Goal: Ask a question

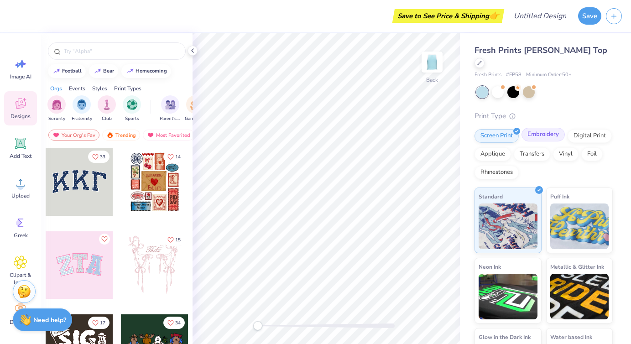
click at [547, 128] on div "Embroidery" at bounding box center [542, 135] width 43 height 14
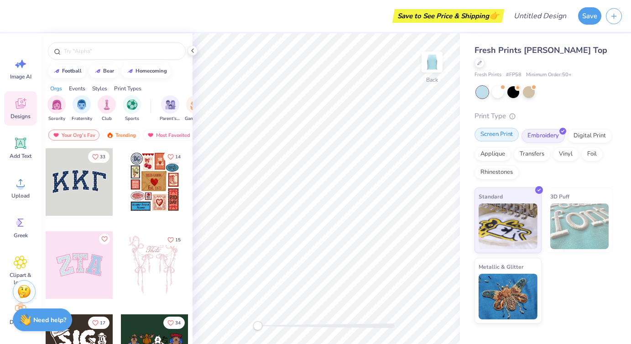
click at [502, 128] on div "Screen Print" at bounding box center [496, 135] width 44 height 14
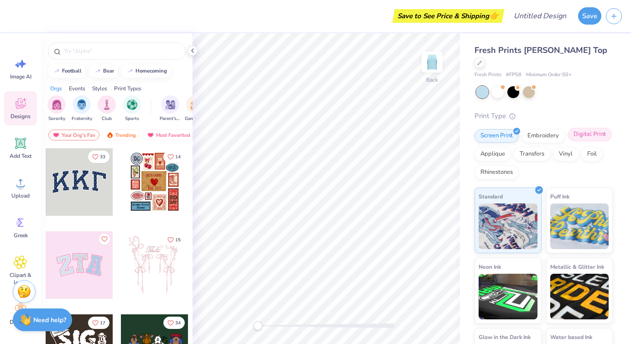
click at [585, 128] on div "Digital Print" at bounding box center [589, 135] width 44 height 14
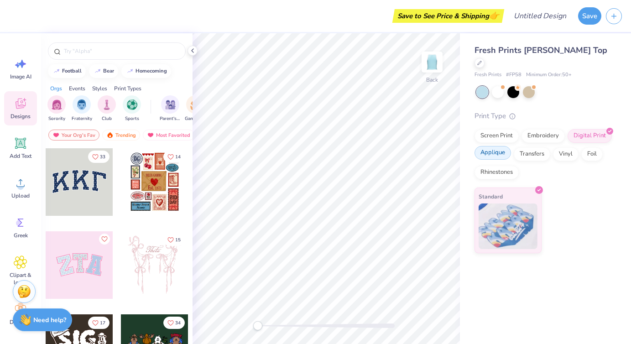
click at [498, 146] on div "Applique" at bounding box center [492, 153] width 36 height 14
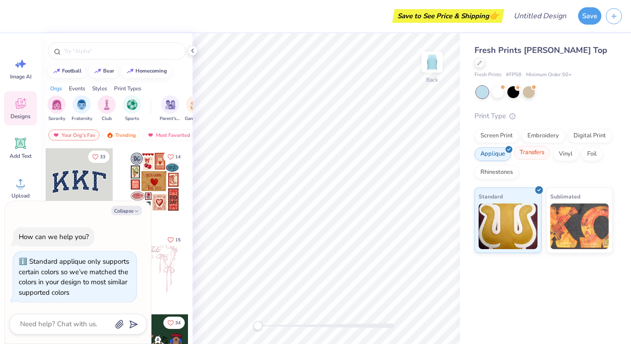
click at [529, 146] on div "Transfers" at bounding box center [531, 153] width 36 height 14
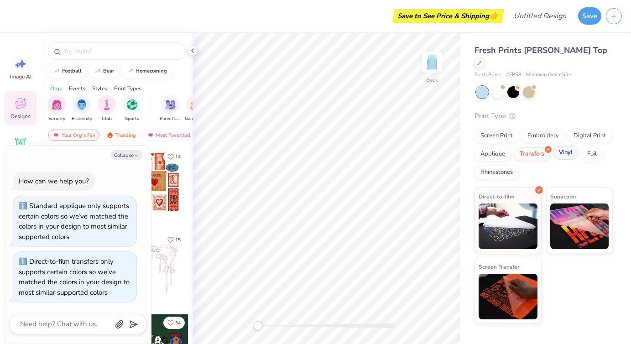
click at [563, 146] on div "Vinyl" at bounding box center [566, 153] width 26 height 14
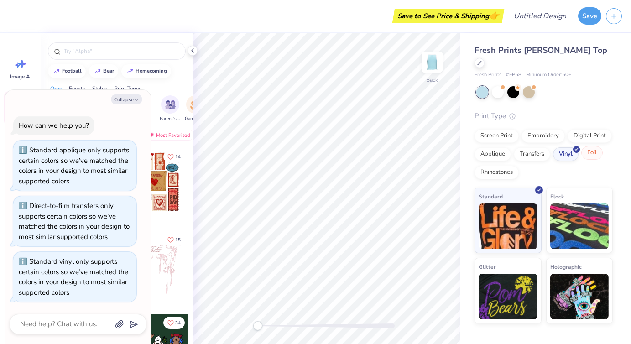
click at [588, 146] on div "Foil" at bounding box center [591, 153] width 21 height 14
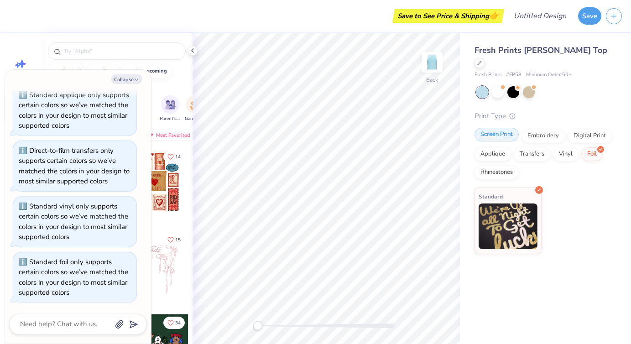
click at [500, 128] on div "Screen Print" at bounding box center [496, 135] width 44 height 14
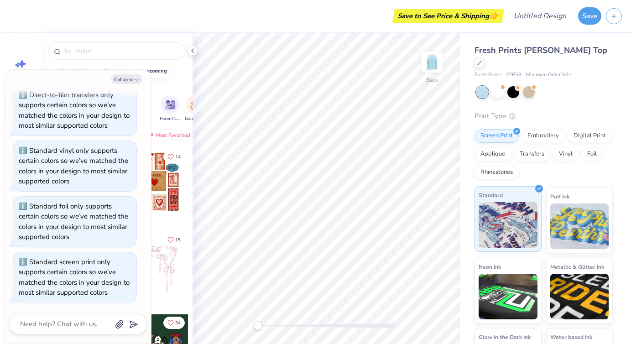
scroll to position [37, 0]
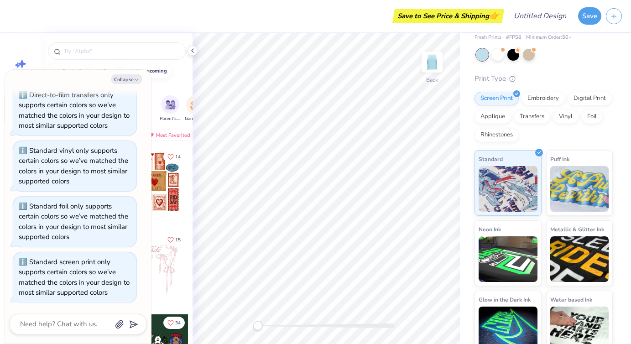
click at [593, 34] on div "Fresh Prints Sasha Crop Top Fresh Prints # FP58 Minimum Order: 50 + Print Type …" at bounding box center [543, 181] width 138 height 349
click at [21, 83] on div "Collapse" at bounding box center [78, 79] width 137 height 10
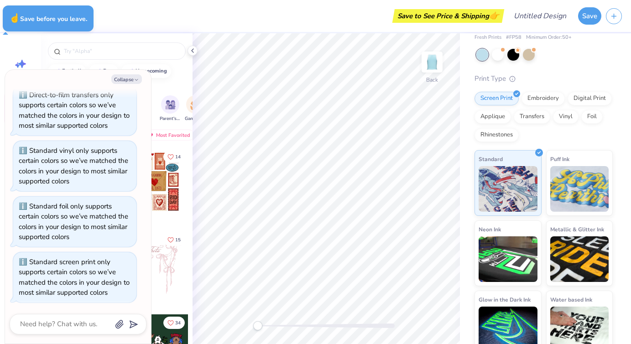
type textarea "x"
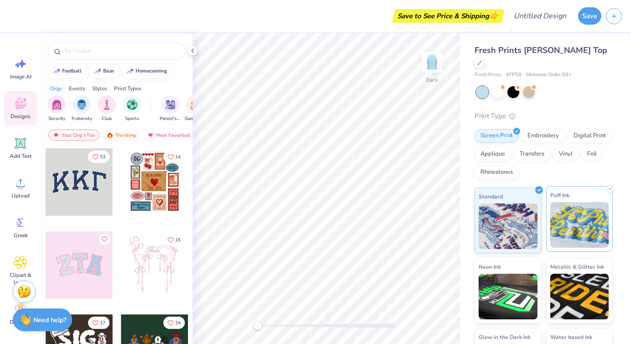
scroll to position [37, 0]
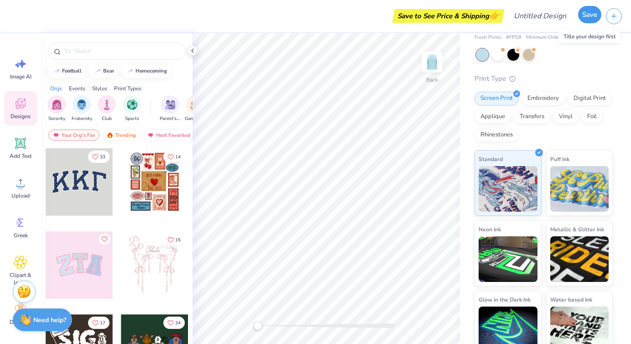
click at [587, 13] on button "Save" at bounding box center [589, 14] width 23 height 17
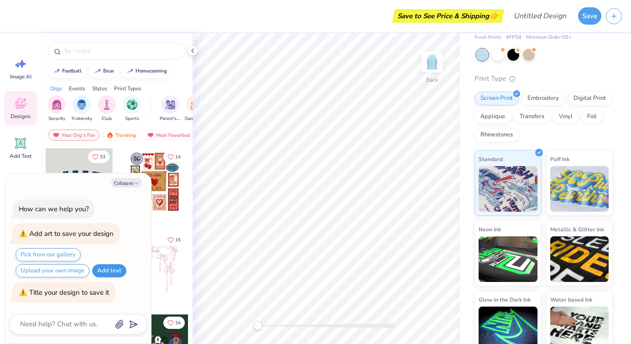
click at [115, 265] on button "Add text" at bounding box center [109, 270] width 34 height 13
type textarea "x"
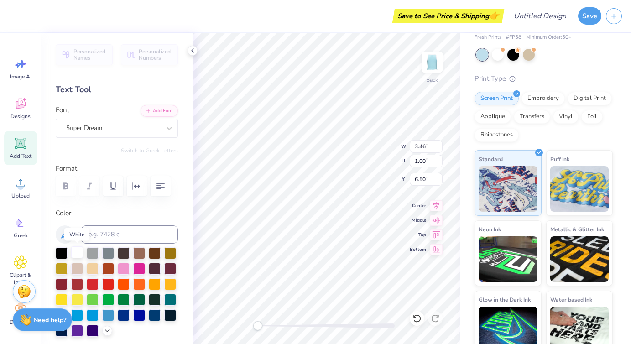
click at [80, 252] on div at bounding box center [77, 252] width 12 height 12
drag, startPoint x: 138, startPoint y: 234, endPoint x: 78, endPoint y: 231, distance: 59.8
click at [78, 231] on div at bounding box center [117, 234] width 122 height 18
type input "Summer Lover"
click at [78, 254] on div at bounding box center [77, 252] width 12 height 12
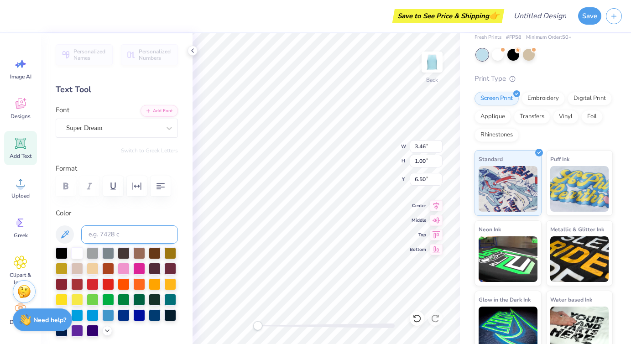
scroll to position [0, 0]
type textarea "Summer Lover"
click at [421, 163] on input "1.00" at bounding box center [426, 161] width 33 height 13
click at [437, 205] on icon at bounding box center [436, 205] width 6 height 8
click at [435, 219] on icon at bounding box center [436, 218] width 13 height 11
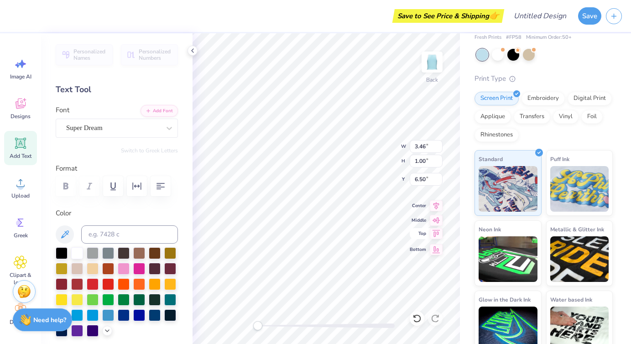
click at [436, 232] on icon at bounding box center [436, 233] width 13 height 11
click at [438, 206] on icon at bounding box center [436, 204] width 13 height 11
click at [438, 218] on icon at bounding box center [436, 218] width 13 height 11
click at [436, 202] on icon at bounding box center [436, 204] width 13 height 11
click at [437, 235] on icon at bounding box center [436, 233] width 13 height 11
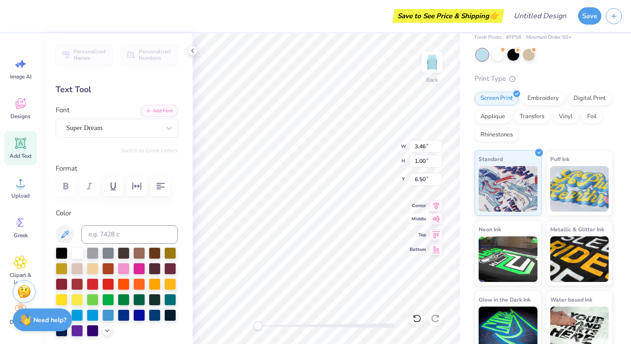
click at [434, 220] on icon at bounding box center [436, 219] width 8 height 6
click at [438, 202] on icon at bounding box center [436, 205] width 6 height 8
click at [439, 143] on input "5.57" at bounding box center [426, 146] width 33 height 13
click at [439, 143] on input "5.58" at bounding box center [426, 146] width 33 height 13
click at [439, 143] on input "5.59" at bounding box center [426, 146] width 33 height 13
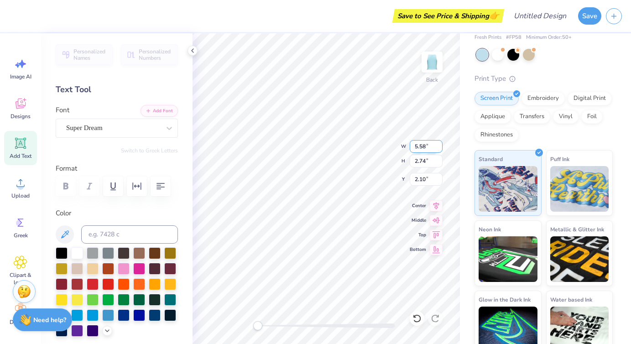
click at [439, 147] on input "5.58" at bounding box center [426, 146] width 33 height 13
type input "5.57"
click at [439, 147] on input "5.57" at bounding box center [426, 146] width 33 height 13
click at [424, 166] on input "2.74" at bounding box center [426, 161] width 33 height 13
click at [440, 158] on input "2.75" at bounding box center [426, 161] width 33 height 13
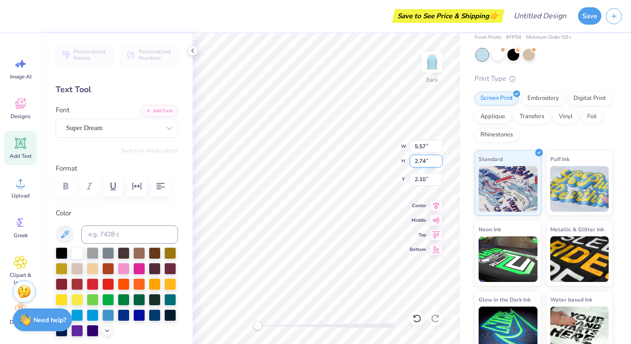
type input "2.74"
click at [440, 161] on input "2.74" at bounding box center [426, 161] width 33 height 13
click at [423, 181] on input "2.10" at bounding box center [426, 179] width 33 height 13
click at [439, 176] on input "2.11" at bounding box center [426, 179] width 33 height 13
type input "2.1"
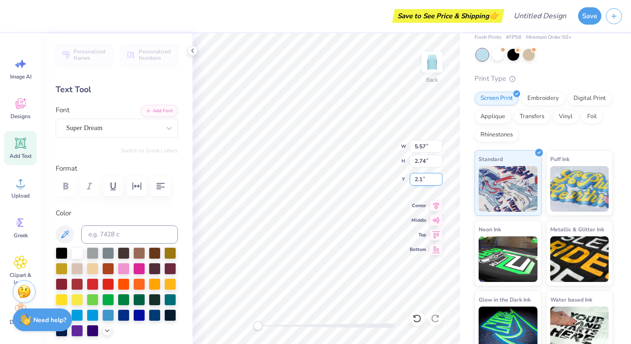
click at [439, 182] on input "2.1" at bounding box center [426, 179] width 33 height 13
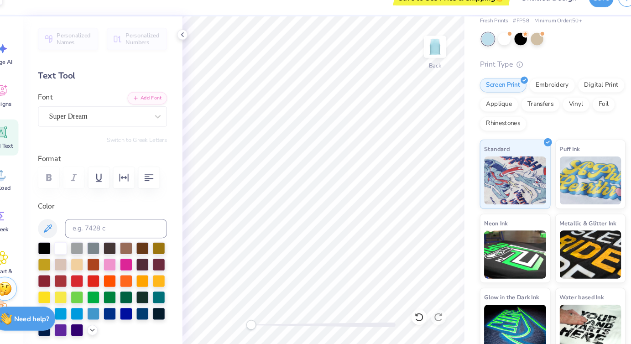
scroll to position [0, 0]
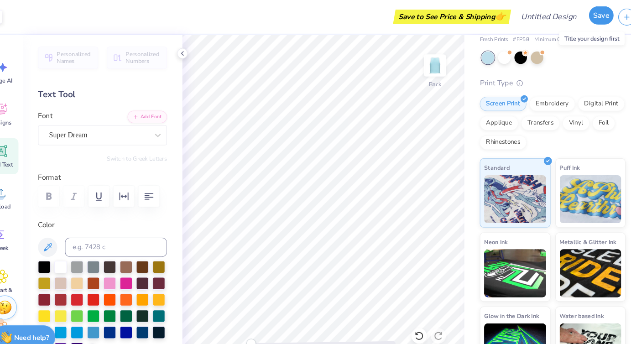
click at [591, 15] on button "Save" at bounding box center [589, 14] width 23 height 17
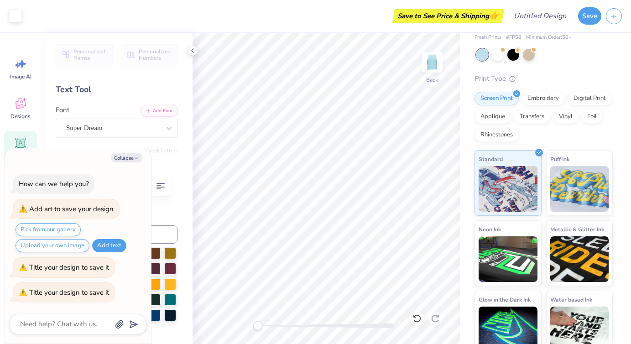
click at [258, 326] on div "Accessibility label" at bounding box center [257, 325] width 9 height 9
click at [286, 325] on div at bounding box center [326, 325] width 137 height 5
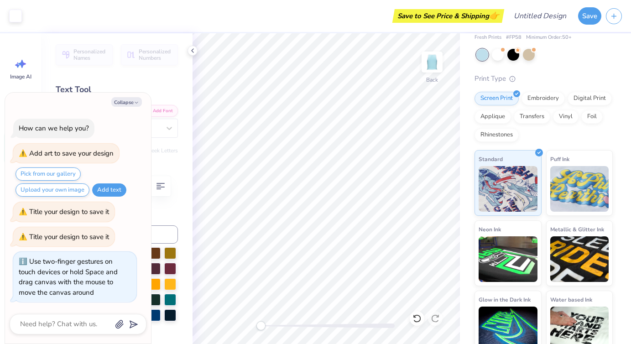
click at [261, 324] on div at bounding box center [326, 325] width 137 height 5
click at [109, 85] on div "Text Tool" at bounding box center [117, 89] width 122 height 12
click at [138, 102] on polyline "button" at bounding box center [136, 102] width 3 height 1
type textarea "x"
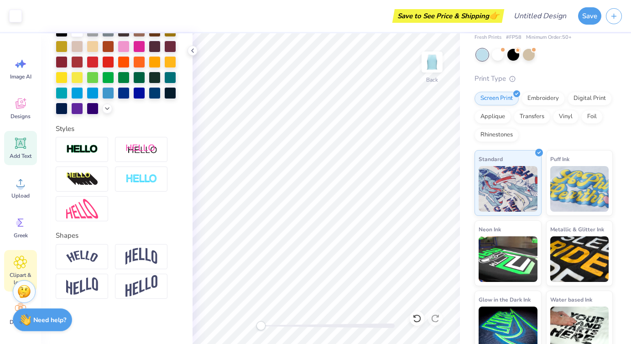
scroll to position [5, 0]
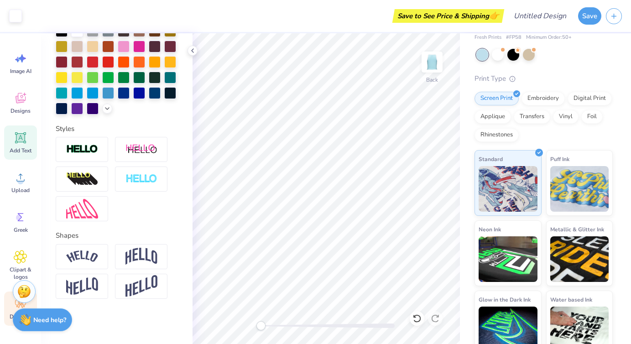
click at [10, 314] on span "Decorate" at bounding box center [21, 316] width 22 height 7
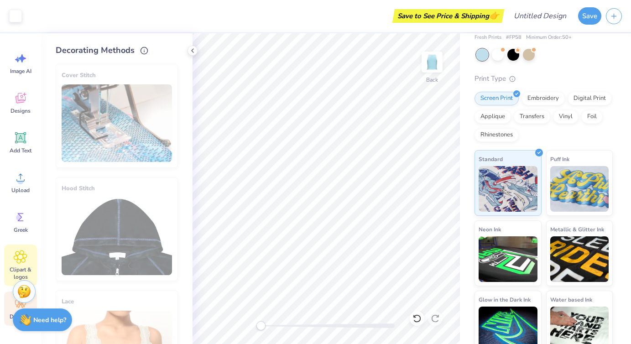
click at [21, 266] on span "Clipart & logos" at bounding box center [20, 273] width 30 height 15
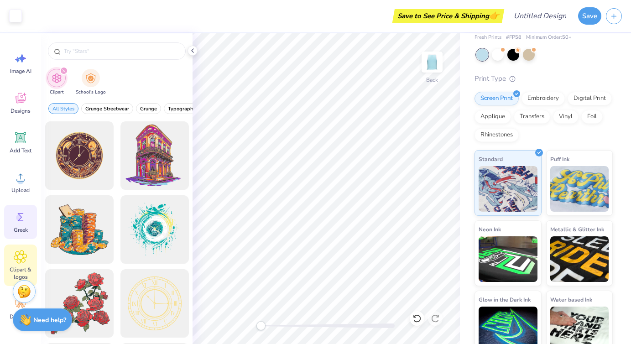
click at [22, 233] on div "Greek" at bounding box center [20, 222] width 33 height 34
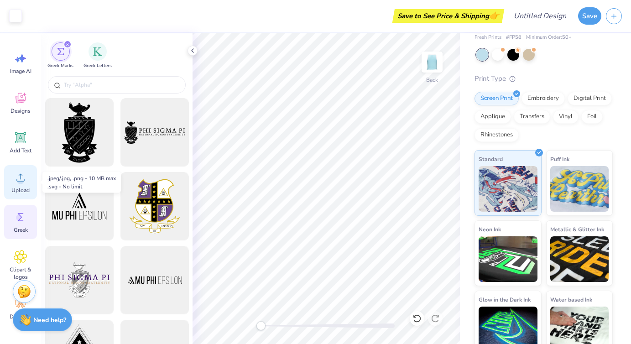
click at [20, 191] on span "Upload" at bounding box center [20, 190] width 18 height 7
click at [26, 103] on icon at bounding box center [21, 98] width 14 height 14
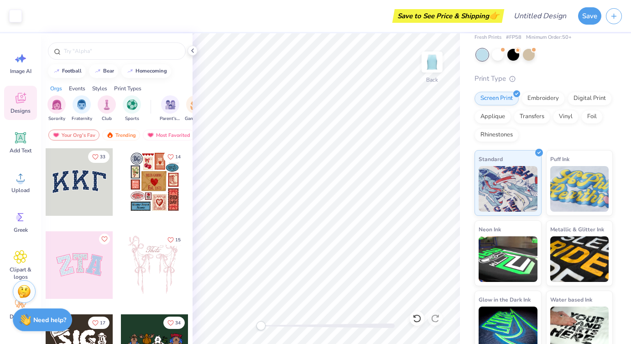
click at [460, 17] on div "Save to See Price & Shipping 👉" at bounding box center [447, 16] width 107 height 14
click at [491, 13] on span "👉" at bounding box center [494, 15] width 10 height 11
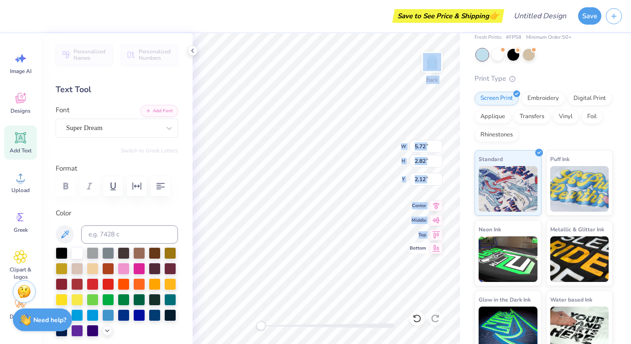
click at [330, 239] on div "Back W 5.72 5.72 " H 2.82 2.82 " Y 2.12 2.12 " Center Middle Top Bottom" at bounding box center [325, 188] width 267 height 311
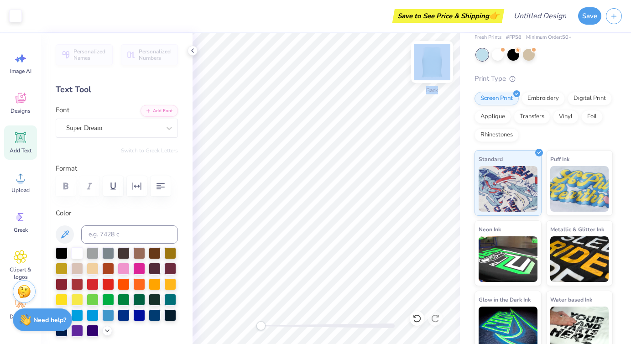
click at [436, 78] on img at bounding box center [432, 62] width 36 height 36
click at [433, 77] on img at bounding box center [432, 62] width 36 height 36
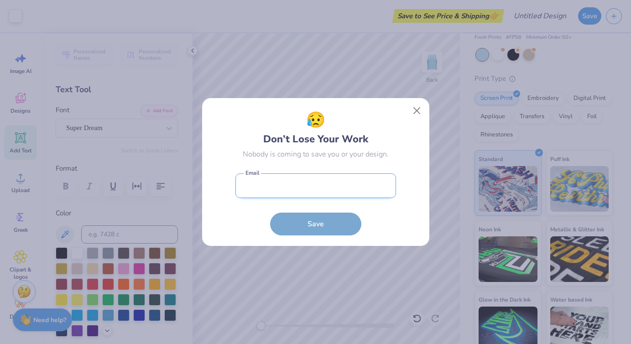
click at [279, 188] on input "email" at bounding box center [315, 185] width 161 height 25
type input "[EMAIL_ADDRESS][DOMAIN_NAME]"
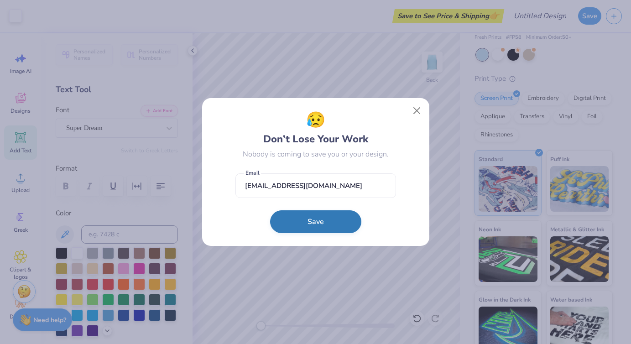
click at [311, 221] on button "Save" at bounding box center [315, 221] width 91 height 23
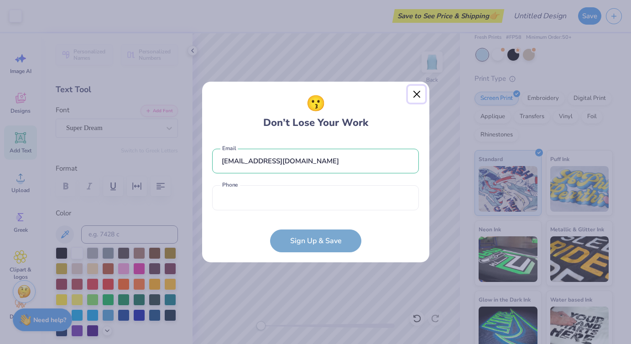
click at [415, 94] on button "Close" at bounding box center [416, 94] width 17 height 17
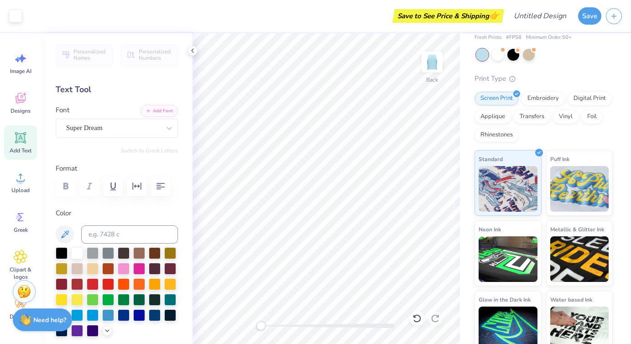
click at [496, 15] on span "👉" at bounding box center [494, 15] width 10 height 11
click at [46, 321] on strong "Need help?" at bounding box center [49, 318] width 33 height 9
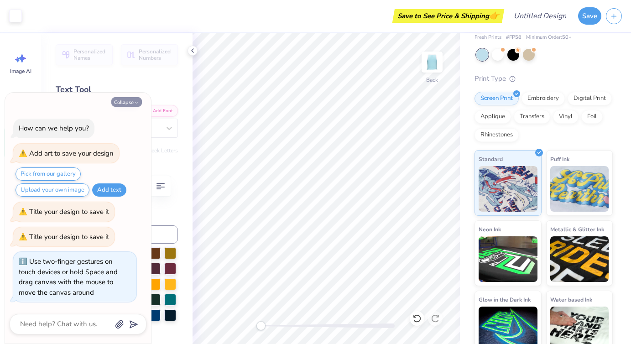
click at [122, 104] on button "Collapse" at bounding box center [126, 102] width 31 height 10
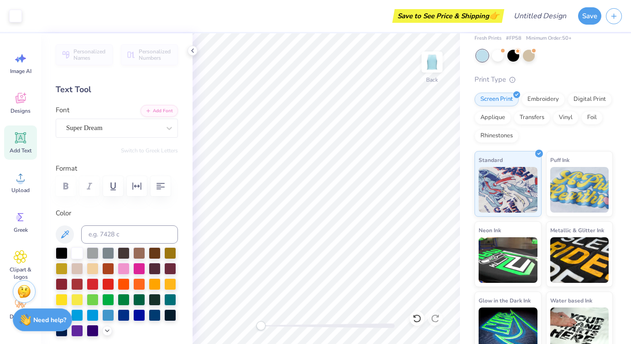
scroll to position [37, 0]
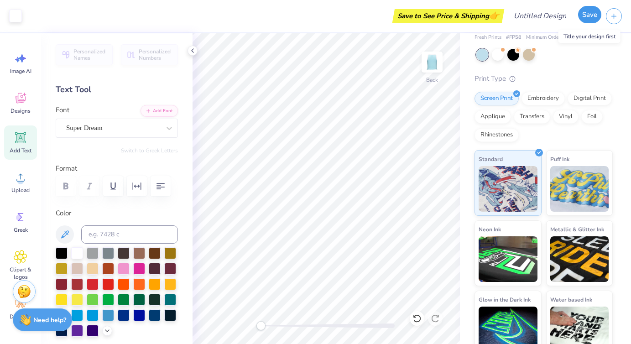
click at [591, 19] on button "Save" at bounding box center [589, 14] width 23 height 17
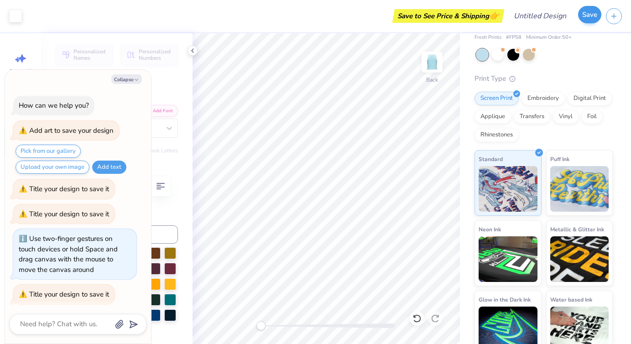
scroll to position [2, 0]
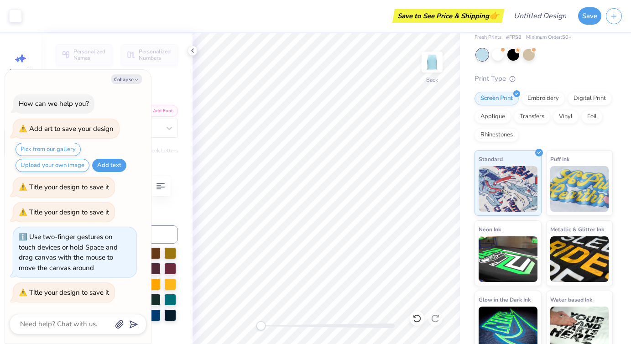
type textarea "x"
type textarea "D"
type textarea "x"
type textarea "Do"
type textarea "x"
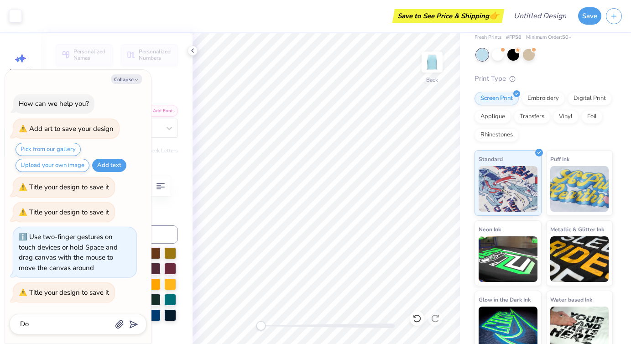
type textarea "Don"
type textarea "x"
type textarea "Don'"
type textarea "x"
type textarea "Don't"
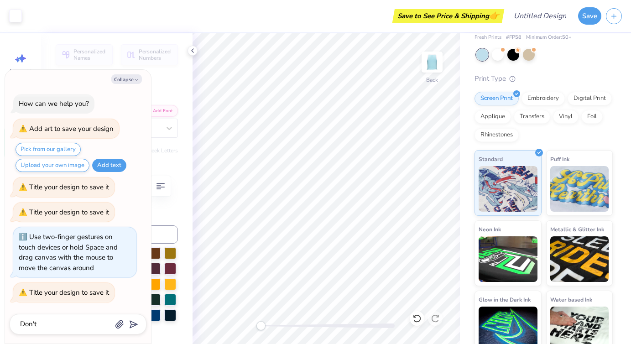
type textarea "x"
type textarea "Don't"
type textarea "x"
type textarea "Don't s"
type textarea "x"
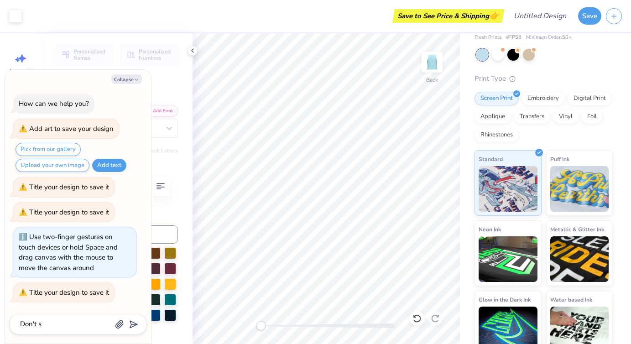
type textarea "Don't se"
type textarea "x"
type textarea "Don't see"
type textarea "x"
type textarea "Don't see"
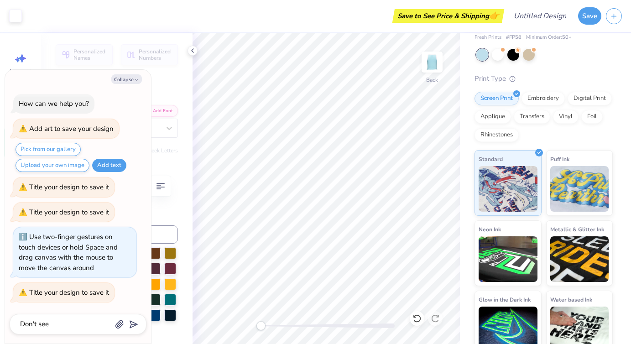
type textarea "x"
type textarea "Don't see wh"
type textarea "x"
type textarea "Don't see whe"
type textarea "x"
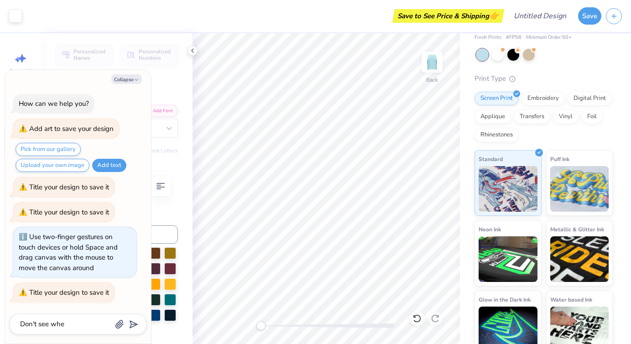
type textarea "Don't see wher"
type textarea "x"
type textarea "Don't see where"
type textarea "x"
type textarea "Don't see where"
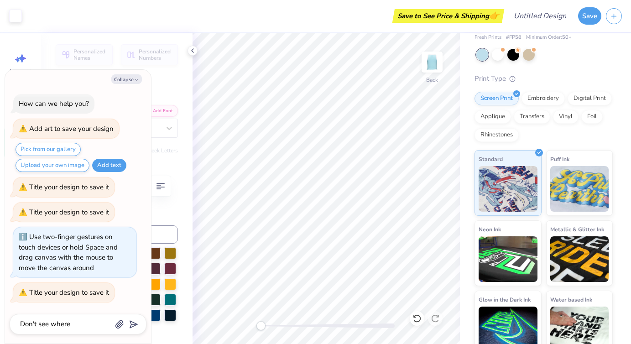
type textarea "x"
type textarea "Don't see where t"
type textarea "x"
type textarea "Don't see where to"
type textarea "x"
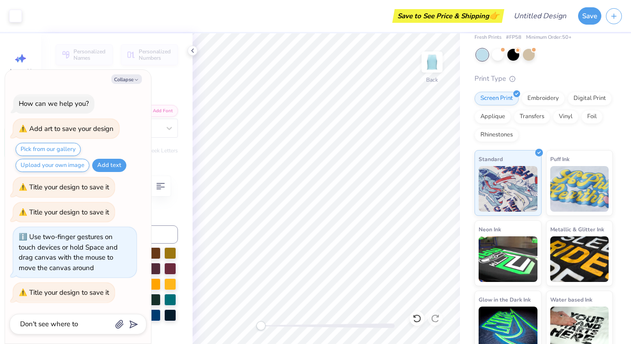
type textarea "Don't see where to"
type textarea "x"
type textarea "Don't see where to p"
type textarea "x"
type textarea "Don't see where to pu"
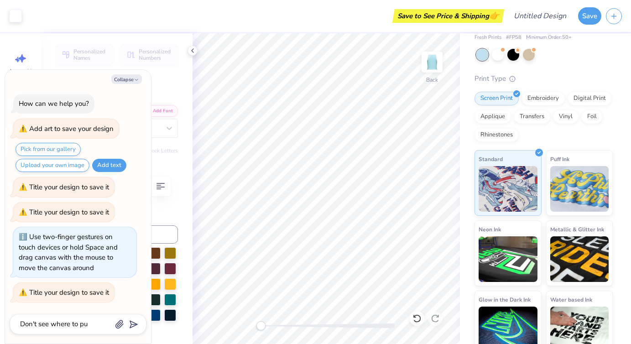
type textarea "x"
type textarea "Don't see where to put"
type textarea "x"
type textarea "Don't see where to put"
type textarea "x"
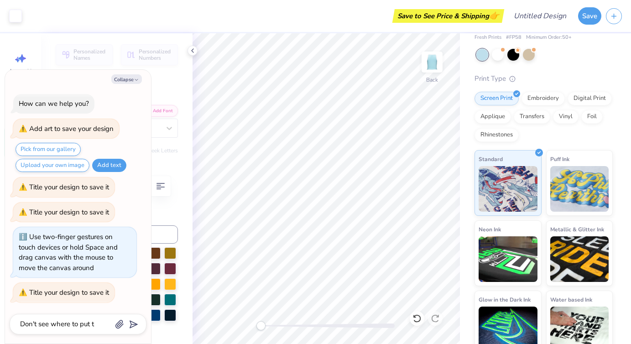
type textarea "Don't see where to put th"
type textarea "x"
type textarea "Don't see where to put the"
type textarea "x"
type textarea "Don't see where to put the t"
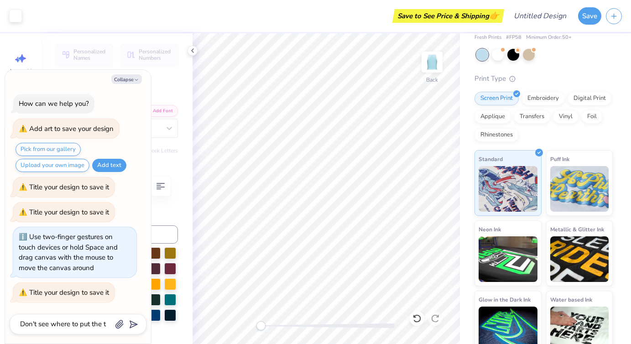
type textarea "x"
type textarea "Don't see where to put the tit"
type textarea "x"
type textarea "Don't see where to put the title"
type textarea "x"
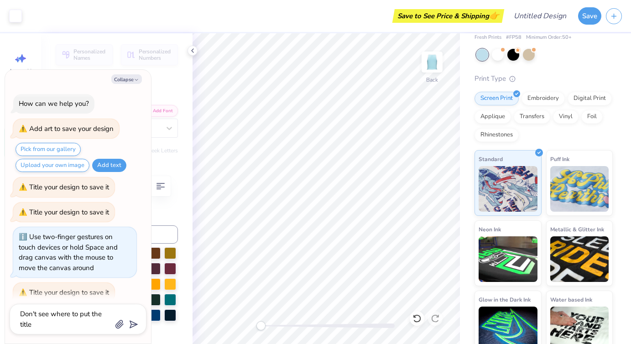
type textarea "Don't see where to put the title,"
type textarea "x"
type textarea "Don't see where to put the title,"
type textarea "x"
type textarea "Don't see where to put the title, an"
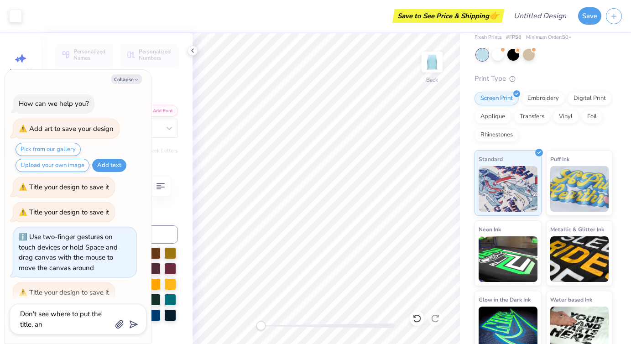
type textarea "x"
type textarea "Don't see where to put the title, and"
type textarea "x"
type textarea "Don't see where to put the title, and"
type textarea "x"
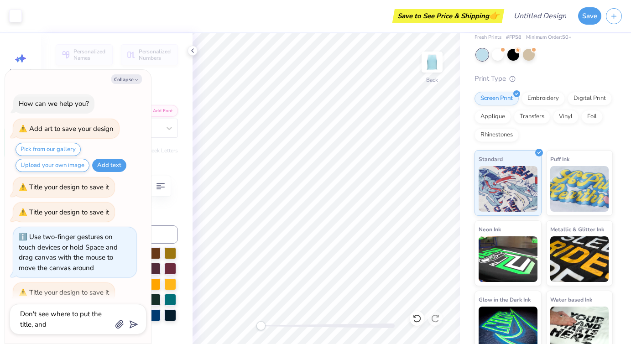
type textarea "Don't see where to put the title, and d"
type textarea "x"
type textarea "Don't see where to put the title, and do"
type textarea "x"
type textarea "Don't see where to put the title, and don"
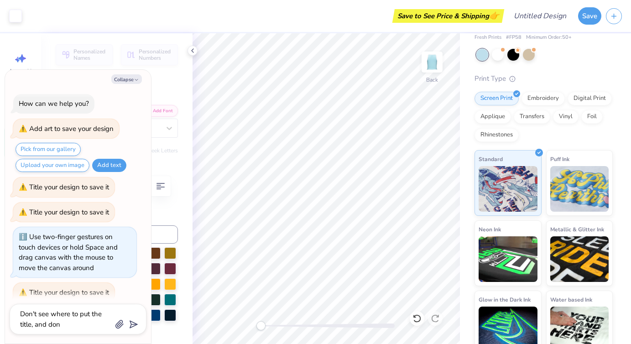
type textarea "x"
type textarea "Don't see where to put the title, and don'"
type textarea "x"
type textarea "Don't see where to put the title, and don't"
type textarea "x"
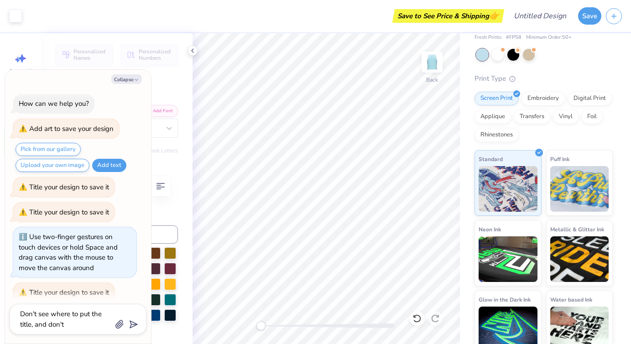
type textarea "Don't see where to put the title, and don't"
type textarea "x"
type textarea "Don't see where to put the title, and don't s"
type textarea "x"
type textarea "Don't see where to put the title, and don't se"
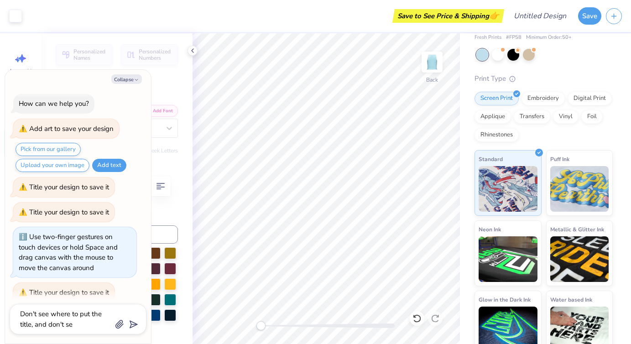
type textarea "x"
type textarea "Don't see where to put the title, and don't see"
type textarea "x"
type textarea "Don't see where to put the title, and don't see"
type textarea "x"
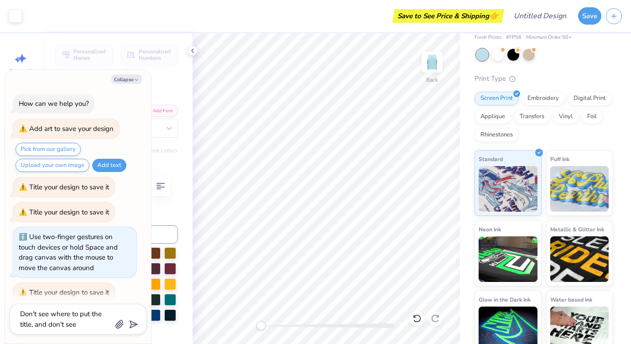
type textarea "Don't see where to put the title, and don't see t"
type textarea "x"
type textarea "Don't see where to put the title, and don't see th"
type textarea "x"
type textarea "Don't see where to put the title, and don't see the"
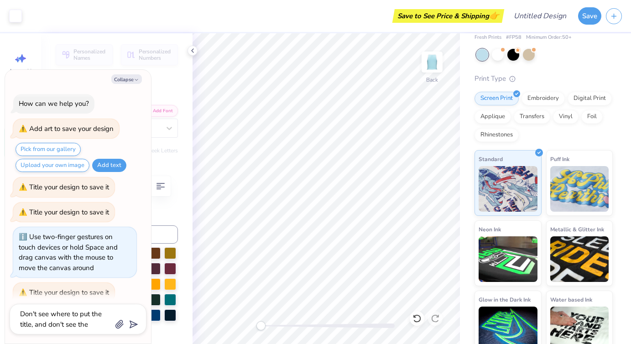
type textarea "x"
type textarea "Don't see where to put the title, and don't see the p"
type textarea "x"
type textarea "Don't see where to put the title, and don't see the pr"
type textarea "x"
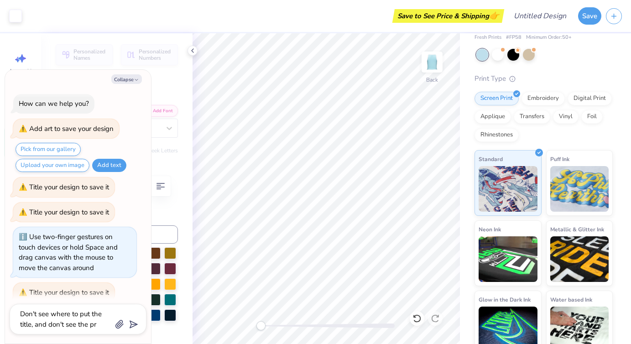
type textarea "Don't see where to put the title, and don't see the pri"
type textarea "x"
type textarea "Don't see where to put the title, and don't see the pric"
type textarea "x"
type textarea "Don't see where to put the title, and don't see the price"
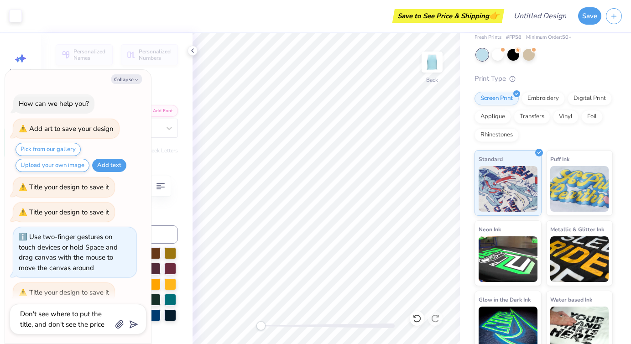
type textarea "x"
type textarea "Don't see where to put the title, and don't see the price"
type textarea "x"
type textarea "Don't see where to put the title, and don't see the price a"
type textarea "x"
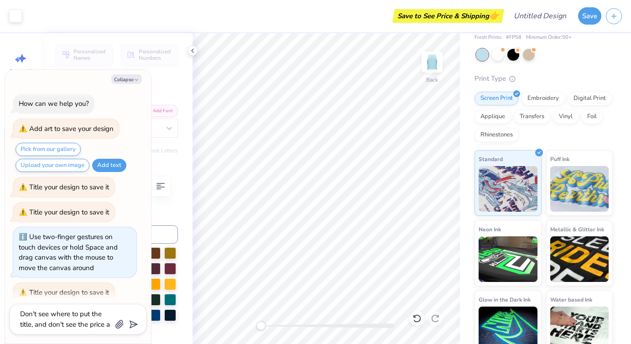
type textarea "Don't see where to put the title, and don't see the price an"
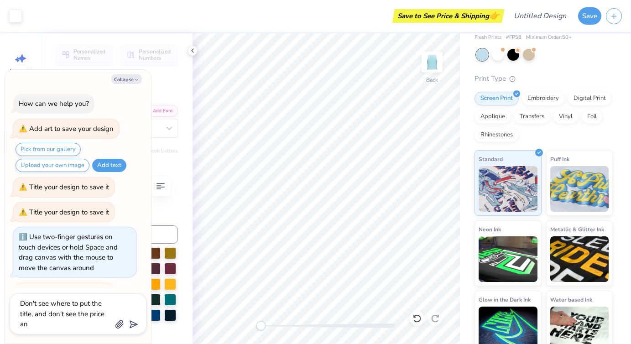
type textarea "x"
type textarea "Don't see where to put the title, and don't see the price and"
type textarea "x"
type textarea "Don't see where to put the title, and don't see the price and"
type textarea "x"
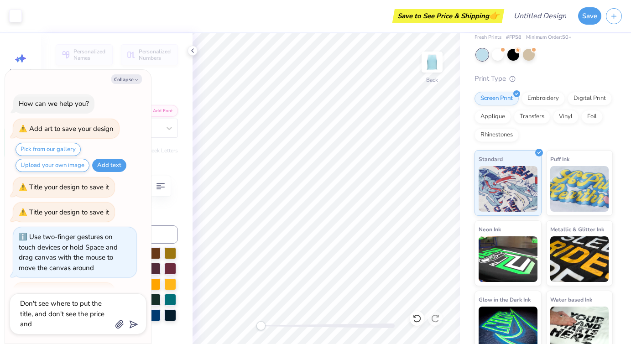
type textarea "Don't see where to put the title, and don't see the price and s"
type textarea "x"
type textarea "Don't see where to put the title, and don't see the price and sh"
type textarea "x"
type textarea "Don't see where to put the title, and don't see the price and shi"
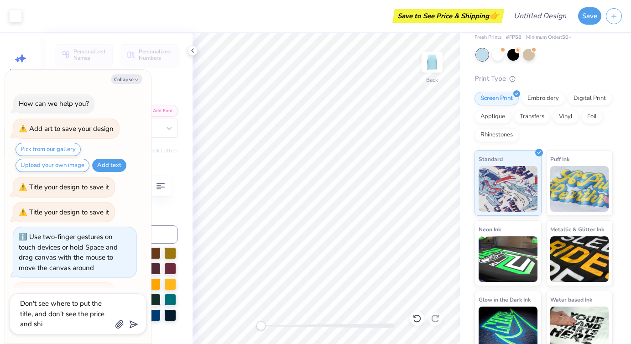
type textarea "x"
type textarea "Don't see where to put the title, and don't see the price and ship"
type textarea "x"
type textarea "Don't see where to put the title, and don't see the price and [PERSON_NAME]"
type textarea "x"
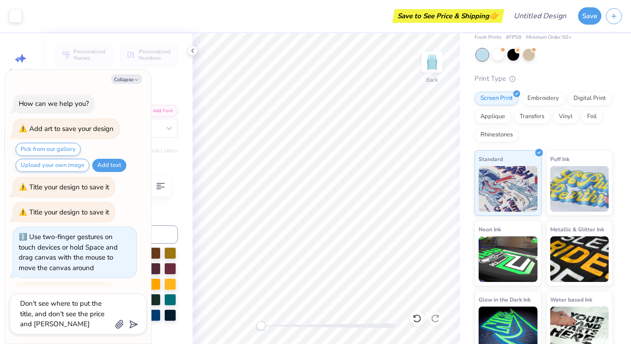
type textarea "Don't see where to put the title, and don't see the price and shippi"
type textarea "x"
type textarea "Don't see where to put the title, and don't see the price and shippin"
type textarea "x"
type textarea "Don't see where to put the title, and don't see the price and shipping"
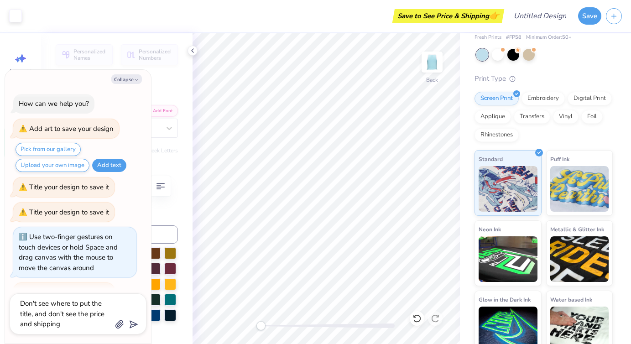
type input "Don't see where to put the title, and don't see the price and shipping"
type textarea "x"
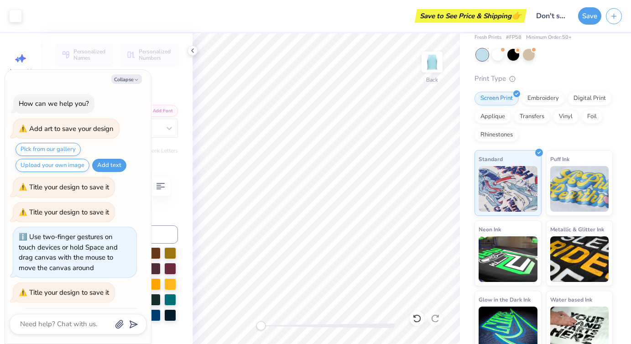
scroll to position [93, 0]
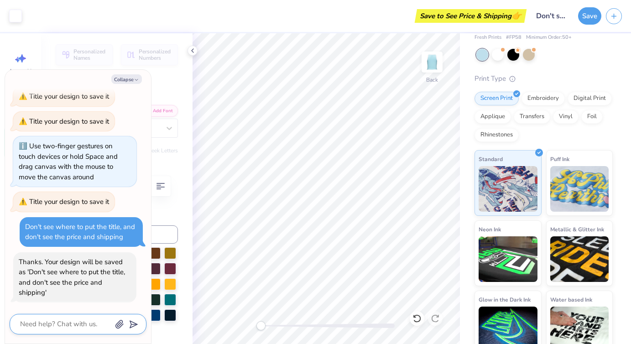
click at [73, 325] on textarea at bounding box center [65, 324] width 93 height 12
type textarea "x"
type textarea "ha"
type textarea "x"
type textarea "hah"
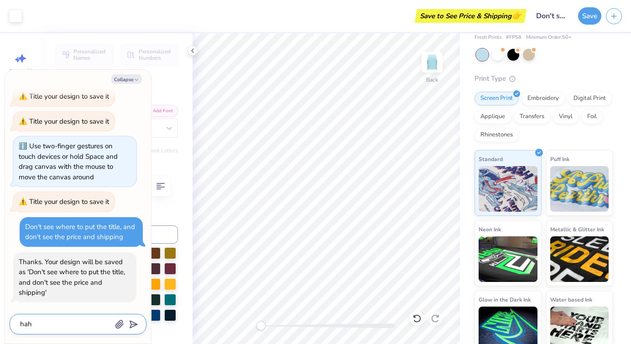
type textarea "x"
type textarea "hahah"
type textarea "x"
type textarea "hahaha"
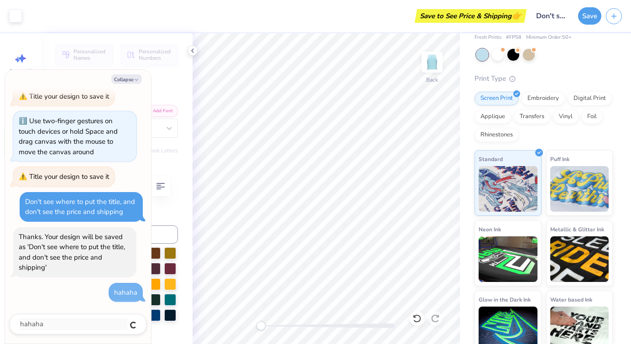
type textarea "x"
click at [79, 175] on div "Title your design to save it" at bounding box center [69, 176] width 80 height 9
click at [192, 51] on icon at bounding box center [192, 50] width 7 height 7
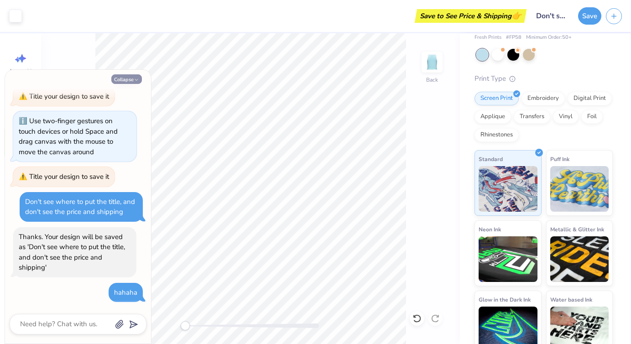
click at [134, 80] on icon "button" at bounding box center [136, 79] width 5 height 5
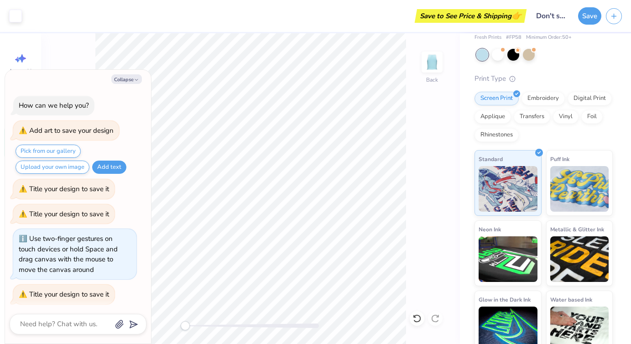
scroll to position [315, 0]
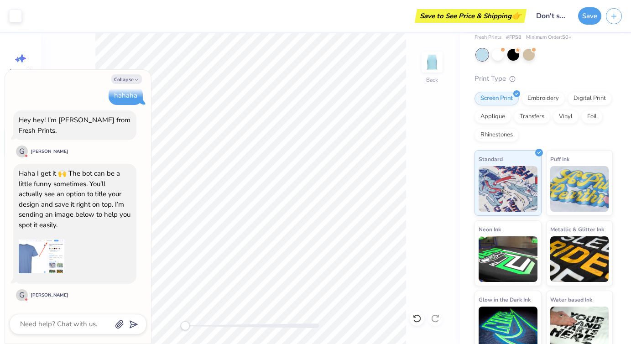
click at [149, 176] on div "Collapse How can we help you? Add art to save your design Pick from our gallery…" at bounding box center [78, 207] width 146 height 274
click at [50, 265] on img at bounding box center [42, 256] width 46 height 46
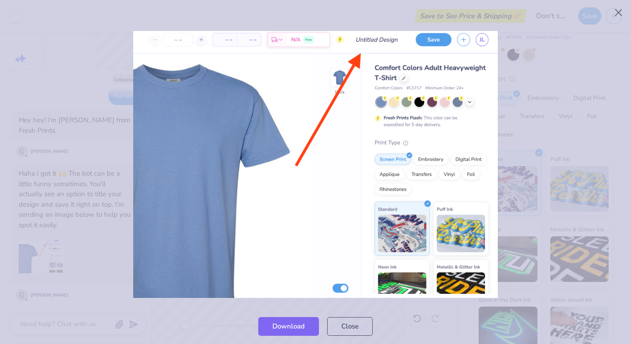
click at [612, 35] on div at bounding box center [315, 165] width 631 height 288
click at [616, 24] on div at bounding box center [315, 165] width 631 height 288
click at [151, 40] on img at bounding box center [315, 164] width 364 height 267
click at [168, 35] on img at bounding box center [315, 164] width 364 height 267
click at [549, 23] on div at bounding box center [315, 165] width 631 height 288
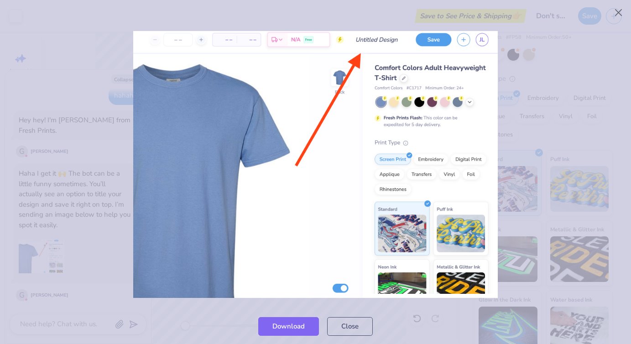
click at [52, 264] on div at bounding box center [315, 165] width 631 height 288
click at [137, 299] on div at bounding box center [315, 165] width 631 height 288
click at [355, 322] on button "Close" at bounding box center [350, 324] width 46 height 19
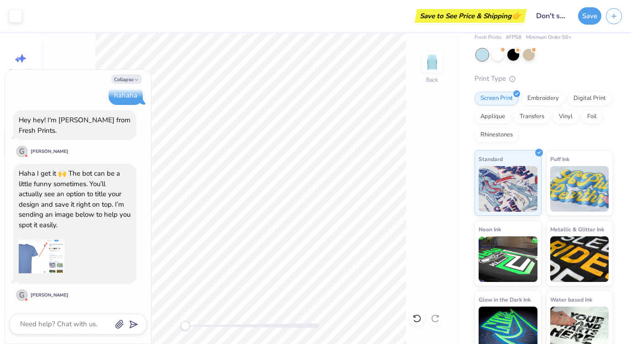
click at [57, 260] on img at bounding box center [42, 256] width 46 height 46
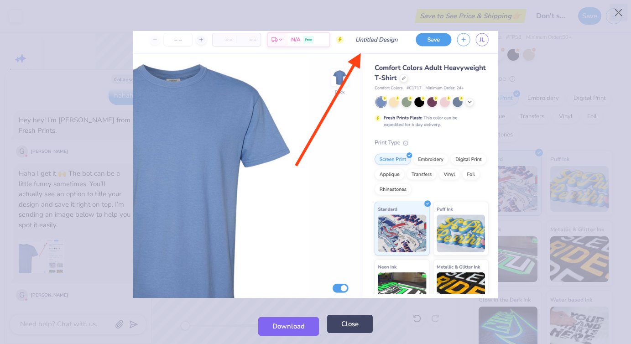
click at [339, 325] on button "Close" at bounding box center [350, 324] width 46 height 19
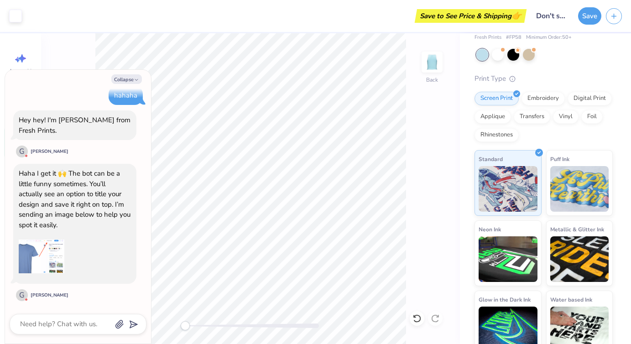
click at [408, 157] on div "Back" at bounding box center [250, 188] width 419 height 311
click at [135, 81] on icon "button" at bounding box center [136, 79] width 5 height 5
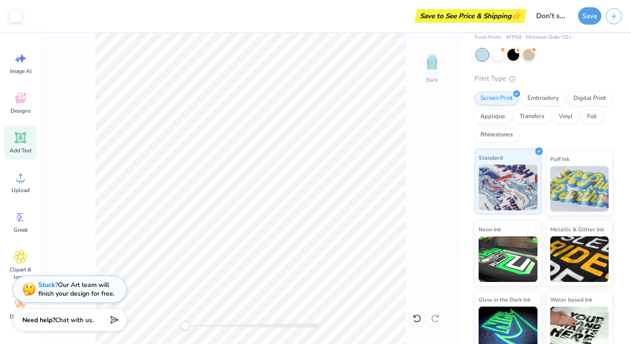
scroll to position [0, 0]
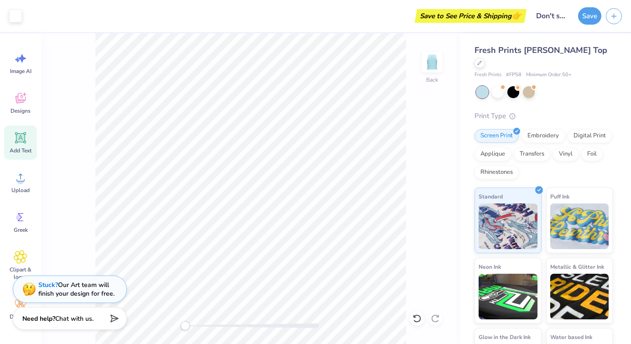
click at [93, 318] on span "Chat with us." at bounding box center [74, 318] width 38 height 9
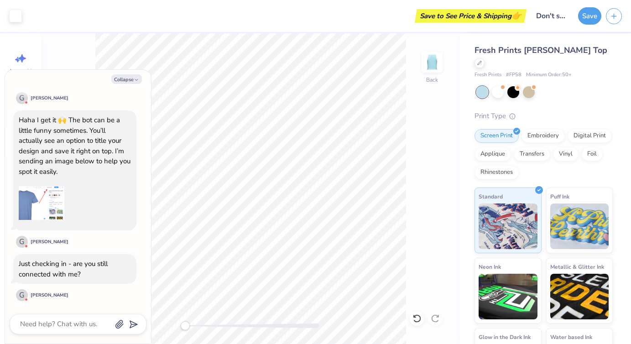
scroll to position [368, 0]
click at [52, 319] on textarea at bounding box center [65, 324] width 93 height 12
type textarea "x"
type textarea "T"
type textarea "x"
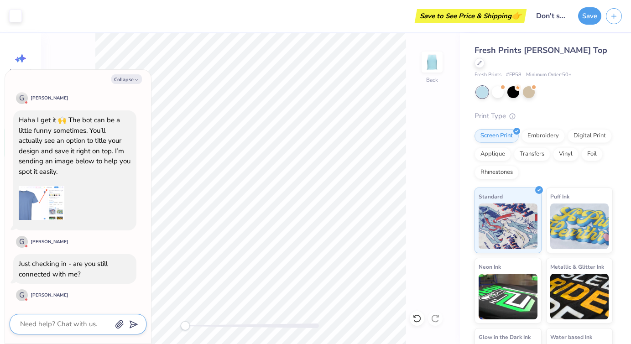
type textarea "x"
type textarea "Y"
type textarea "x"
type textarea "Ye"
type textarea "x"
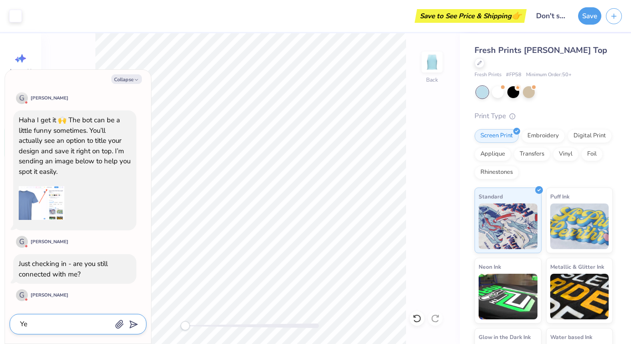
type textarea "Yes"
type textarea "x"
type textarea "Yes."
type textarea "x"
type textarea "Yes.."
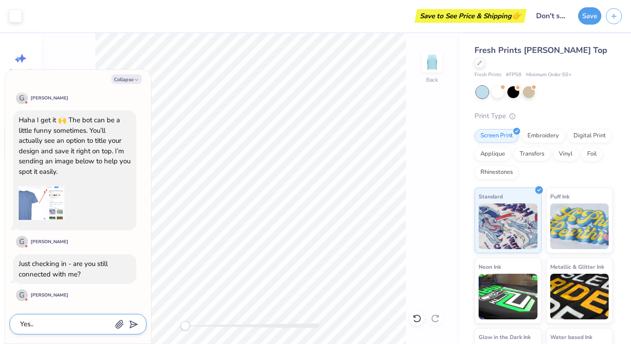
type textarea "x"
type textarea "Yes..."
type textarea "x"
type textarea "Yes...I"
type textarea "x"
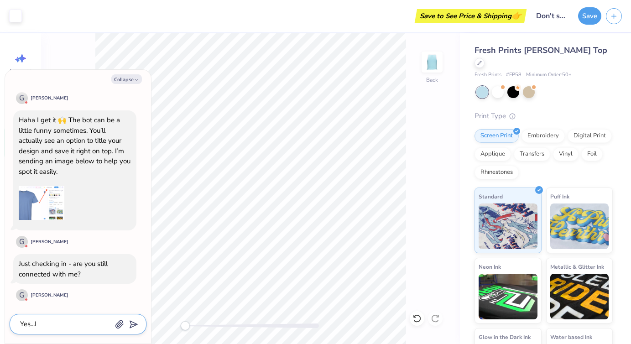
type textarea "Yes...I"
type textarea "x"
type textarea "Yes...I d"
type textarea "x"
type textarea "Yes...I do"
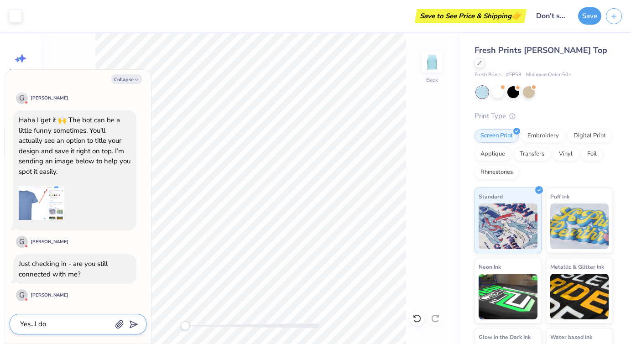
type textarea "x"
type textarea "Yes...I don"
type textarea "x"
type textarea "Yes...I don'"
type textarea "x"
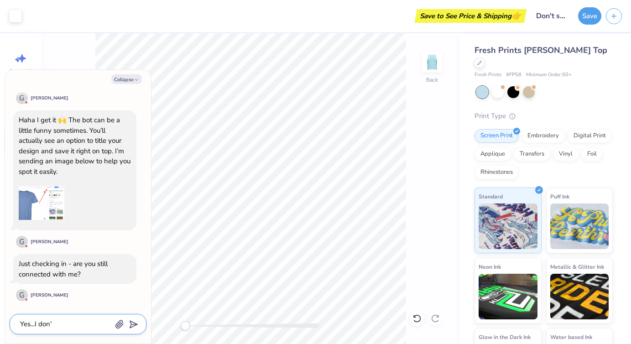
type textarea "Yes...I don't"
type textarea "x"
type textarea "Yes...I don't"
type textarea "x"
type textarea "Yes...I don't ha"
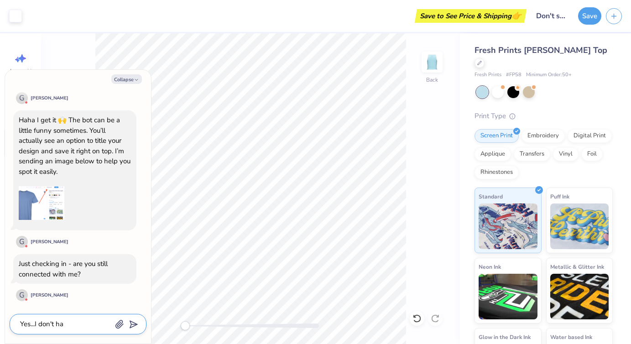
type textarea "x"
type textarea "Yes...I don't hav"
type textarea "x"
type textarea "Yes...I don't have"
type textarea "x"
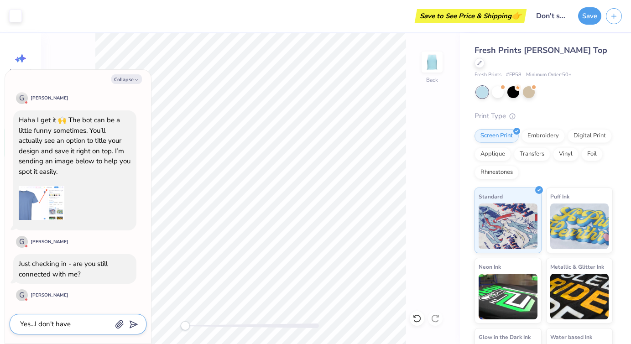
type textarea "Yes...I don't have"
type textarea "x"
type textarea "Yes...I don't have t"
type textarea "x"
type textarea "Yes...I don't have th"
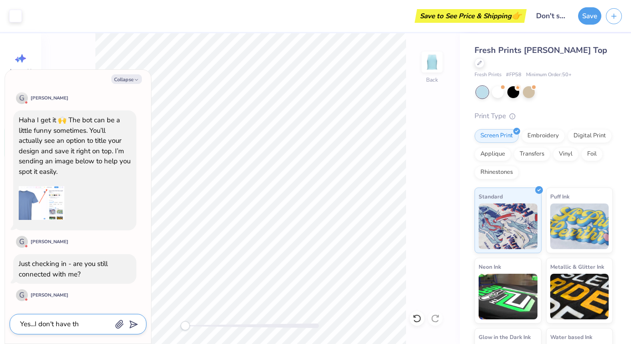
type textarea "x"
type textarea "Yes...I don't have tha"
type textarea "x"
type textarea "Yes...I don't have that"
type textarea "x"
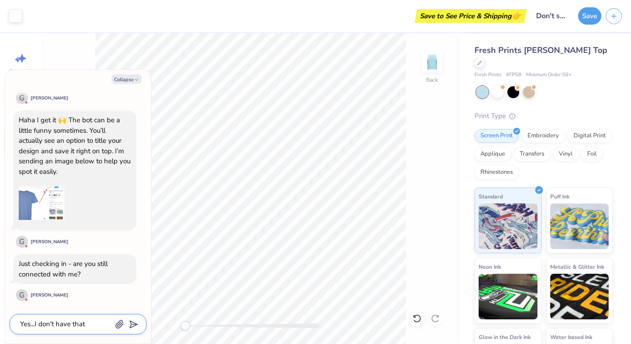
type textarea "Yes...I don't have that"
type textarea "x"
type textarea "Yes...I don't have that o"
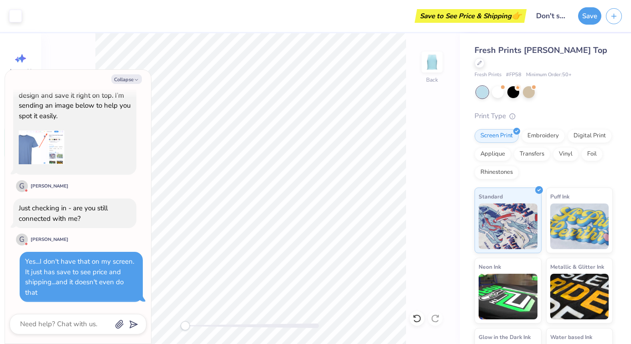
scroll to position [424, 0]
click at [555, 19] on input "Don't see where to put the title, and don't see the price and shipping" at bounding box center [551, 16] width 45 height 18
